Goal: Information Seeking & Learning: Learn about a topic

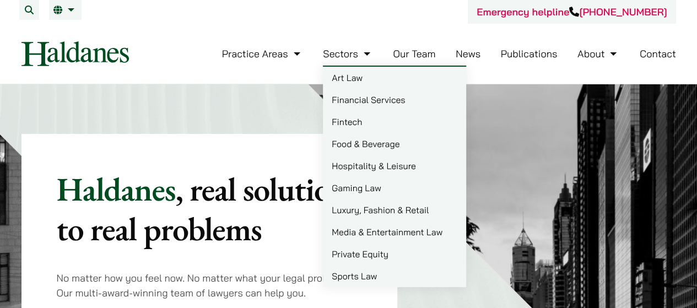
click at [395, 52] on link "Our Team" at bounding box center [414, 53] width 42 height 13
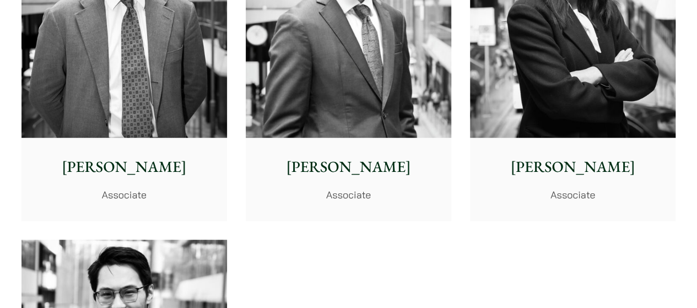
scroll to position [4354, 0]
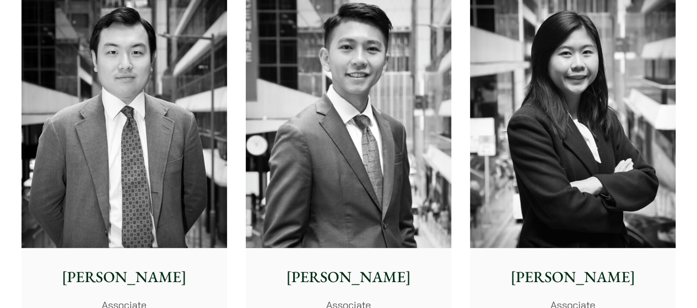
click at [493, 82] on img at bounding box center [573, 119] width 206 height 257
click at [366, 134] on img at bounding box center [349, 119] width 206 height 257
click at [132, 229] on img at bounding box center [124, 119] width 206 height 257
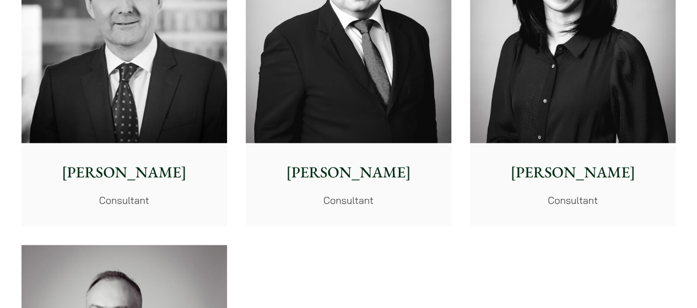
scroll to position [5787, 0]
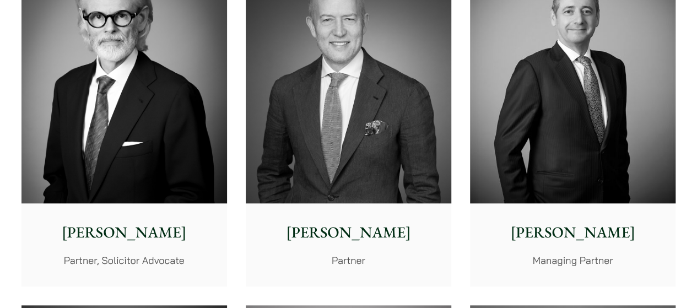
scroll to position [413, 0]
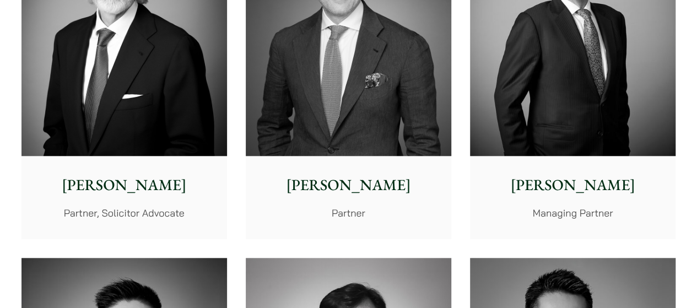
click at [64, 58] on img at bounding box center [124, 27] width 206 height 257
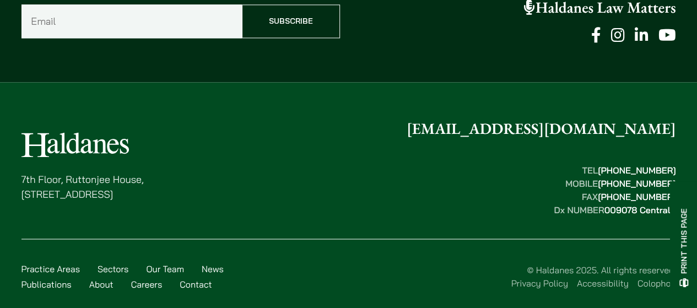
scroll to position [441, 0]
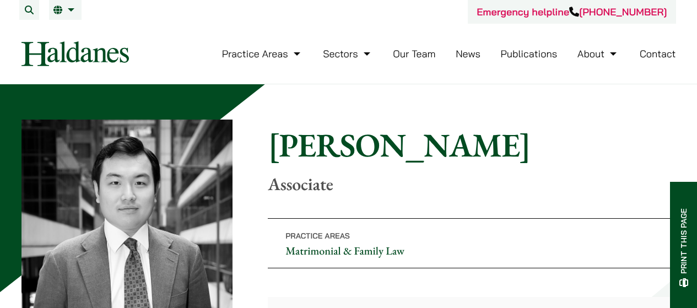
scroll to position [220, 0]
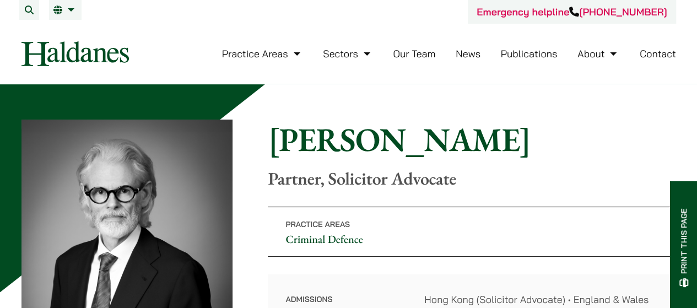
click at [288, 133] on h1 "[PERSON_NAME]" at bounding box center [472, 140] width 408 height 40
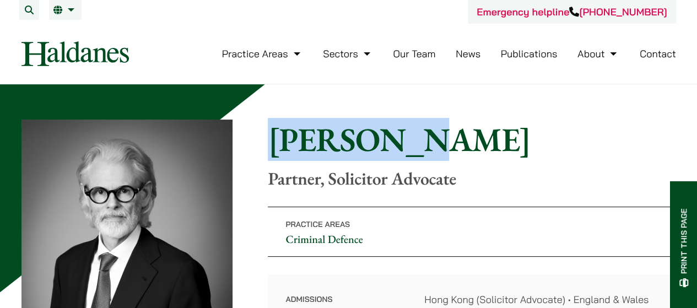
click at [288, 133] on h1 "[PERSON_NAME]" at bounding box center [472, 140] width 408 height 40
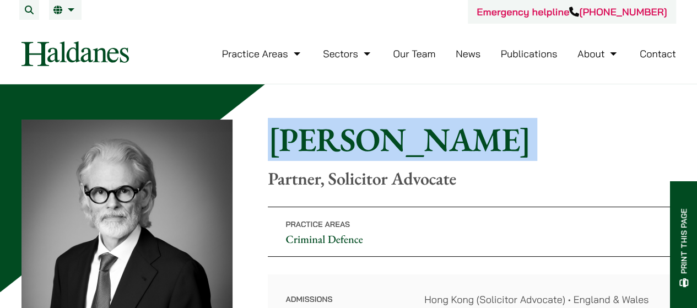
click at [288, 133] on h1 "[PERSON_NAME]" at bounding box center [472, 140] width 408 height 40
copy div "[PERSON_NAME]"
